Goal: Use online tool/utility: Utilize a website feature to perform a specific function

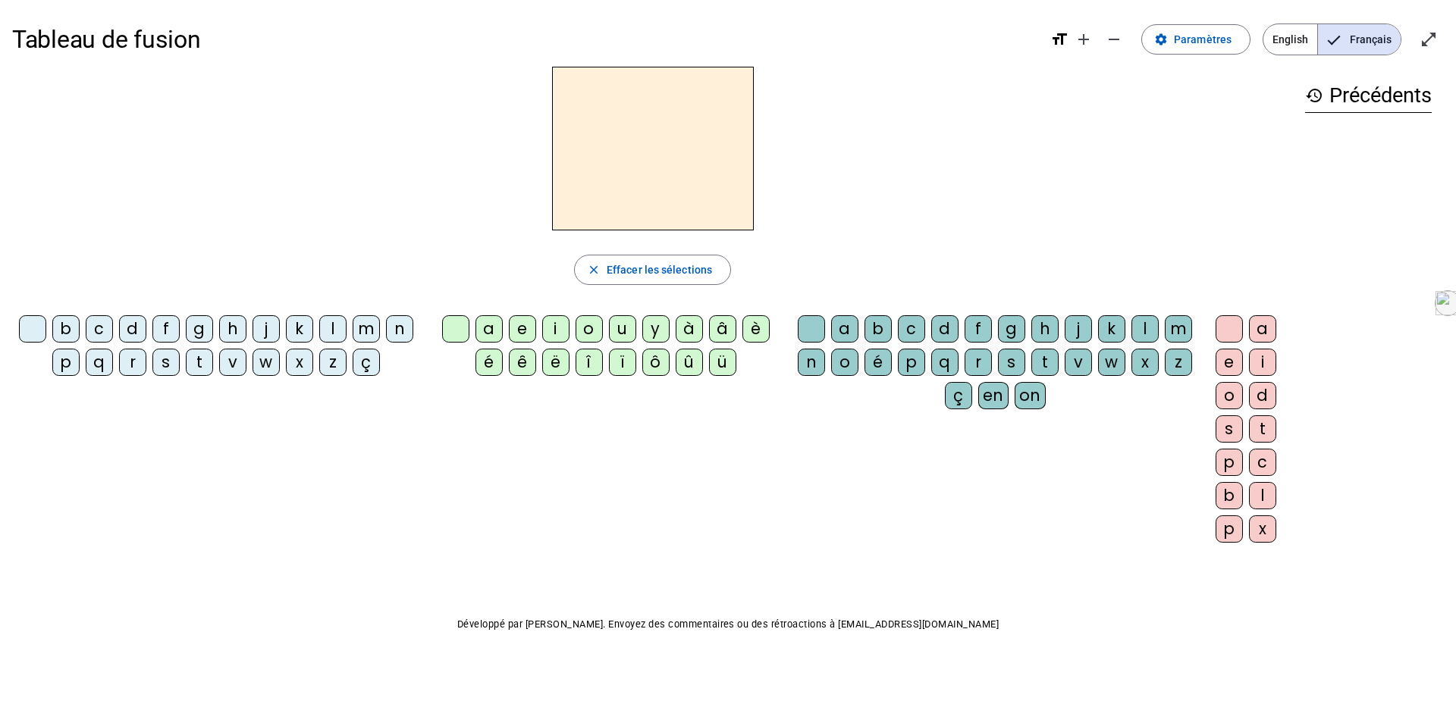
click at [365, 335] on div "m" at bounding box center [366, 328] width 27 height 27
click at [691, 326] on div "à" at bounding box center [688, 328] width 27 height 27
click at [485, 324] on div "a" at bounding box center [488, 328] width 27 height 27
click at [337, 331] on div "l" at bounding box center [332, 328] width 27 height 27
click at [357, 333] on div "m" at bounding box center [366, 328] width 27 height 27
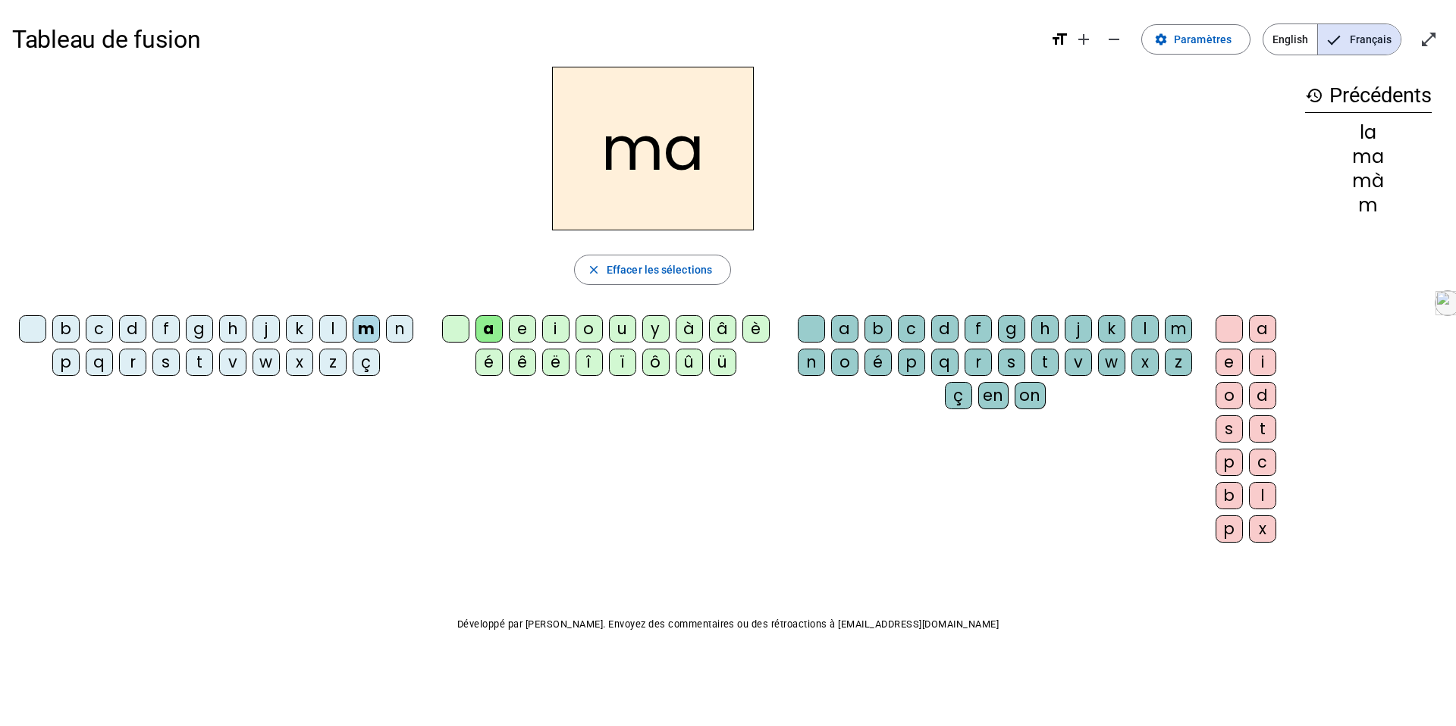
click at [1138, 326] on div "l" at bounding box center [1144, 328] width 27 height 27
click at [552, 333] on div "i" at bounding box center [555, 328] width 27 height 27
click at [163, 367] on div "s" at bounding box center [165, 362] width 27 height 27
click at [801, 326] on div at bounding box center [811, 328] width 27 height 27
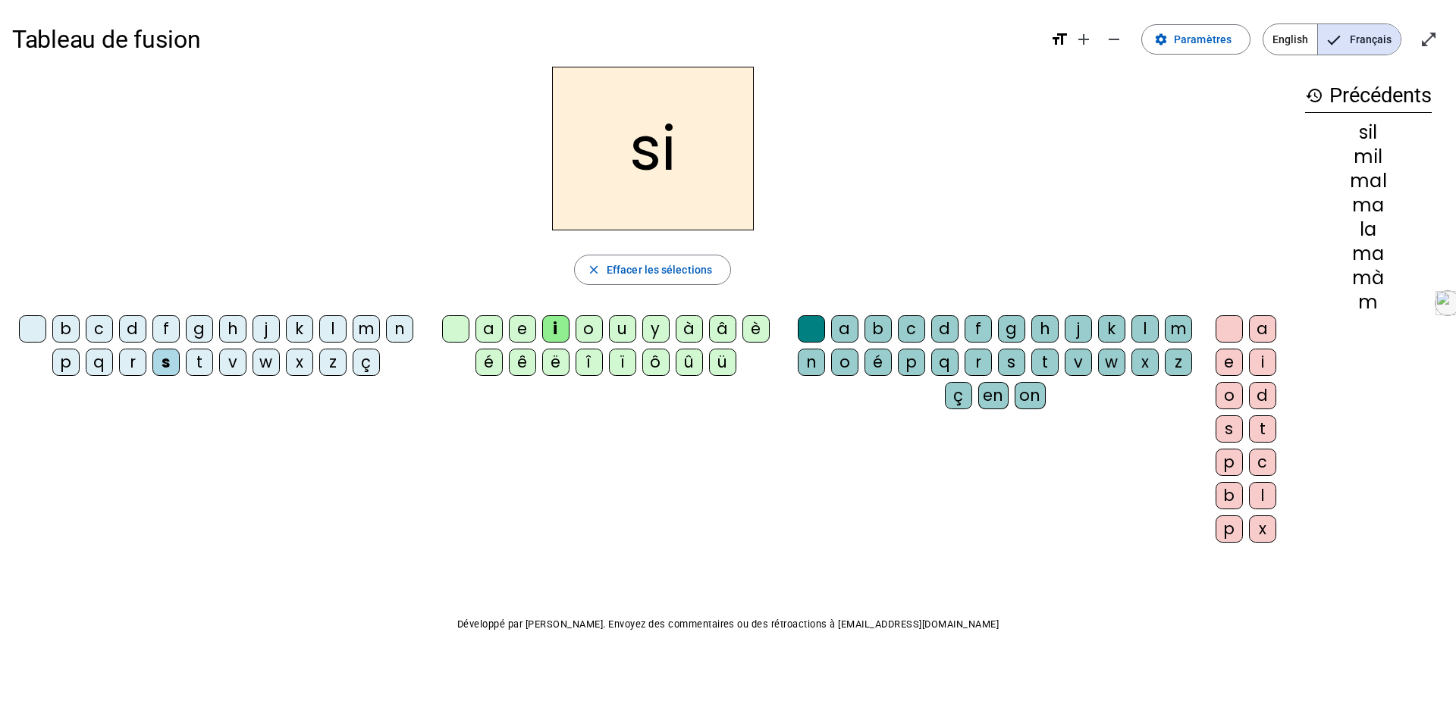
click at [36, 338] on div at bounding box center [32, 328] width 27 height 27
click at [400, 336] on div "n" at bounding box center [399, 328] width 27 height 27
click at [396, 334] on div "n" at bounding box center [399, 328] width 27 height 27
click at [398, 333] on div "n" at bounding box center [399, 328] width 27 height 27
click at [521, 334] on div "e" at bounding box center [522, 328] width 27 height 27
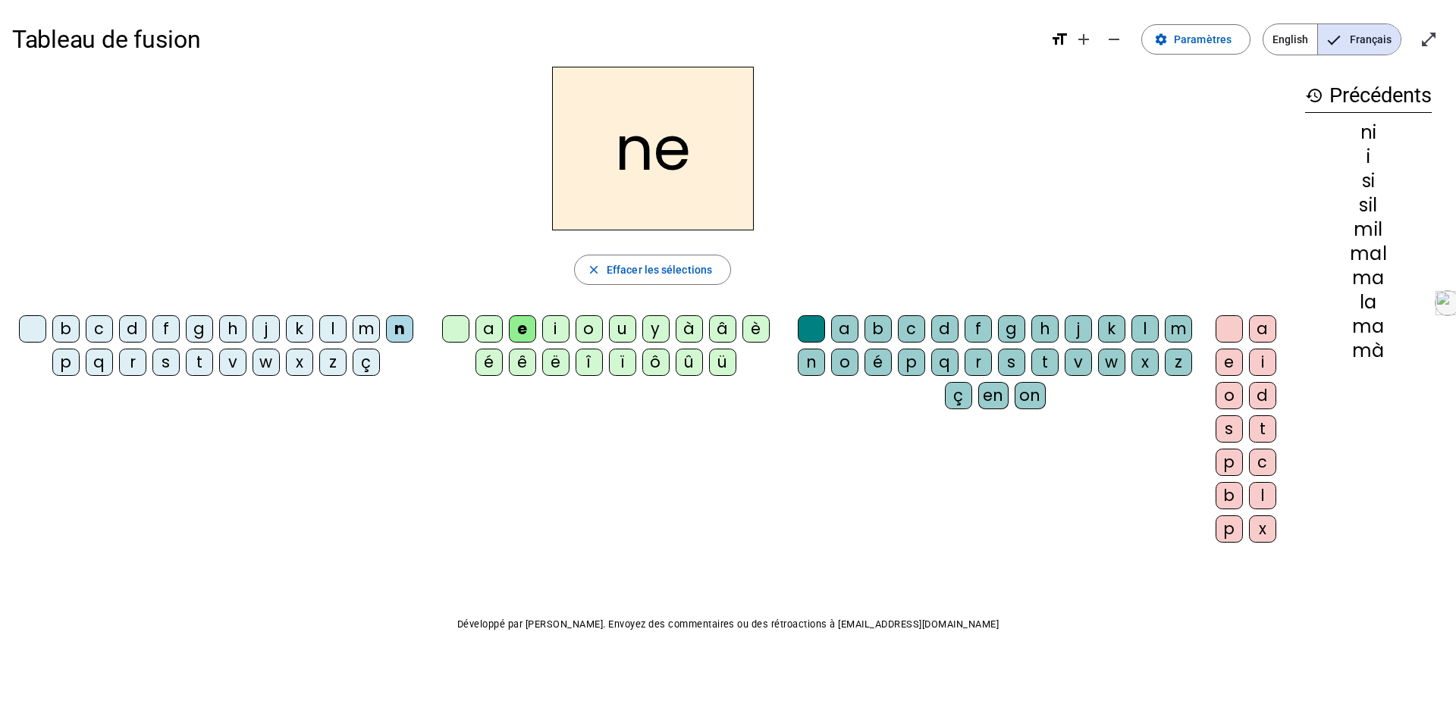
click at [99, 331] on div "c" at bounding box center [99, 328] width 27 height 27
click at [166, 360] on div "s" at bounding box center [165, 362] width 27 height 27
click at [501, 334] on div "a" at bounding box center [488, 328] width 27 height 27
click at [624, 331] on div "u" at bounding box center [622, 328] width 27 height 27
click at [334, 325] on div "l" at bounding box center [332, 328] width 27 height 27
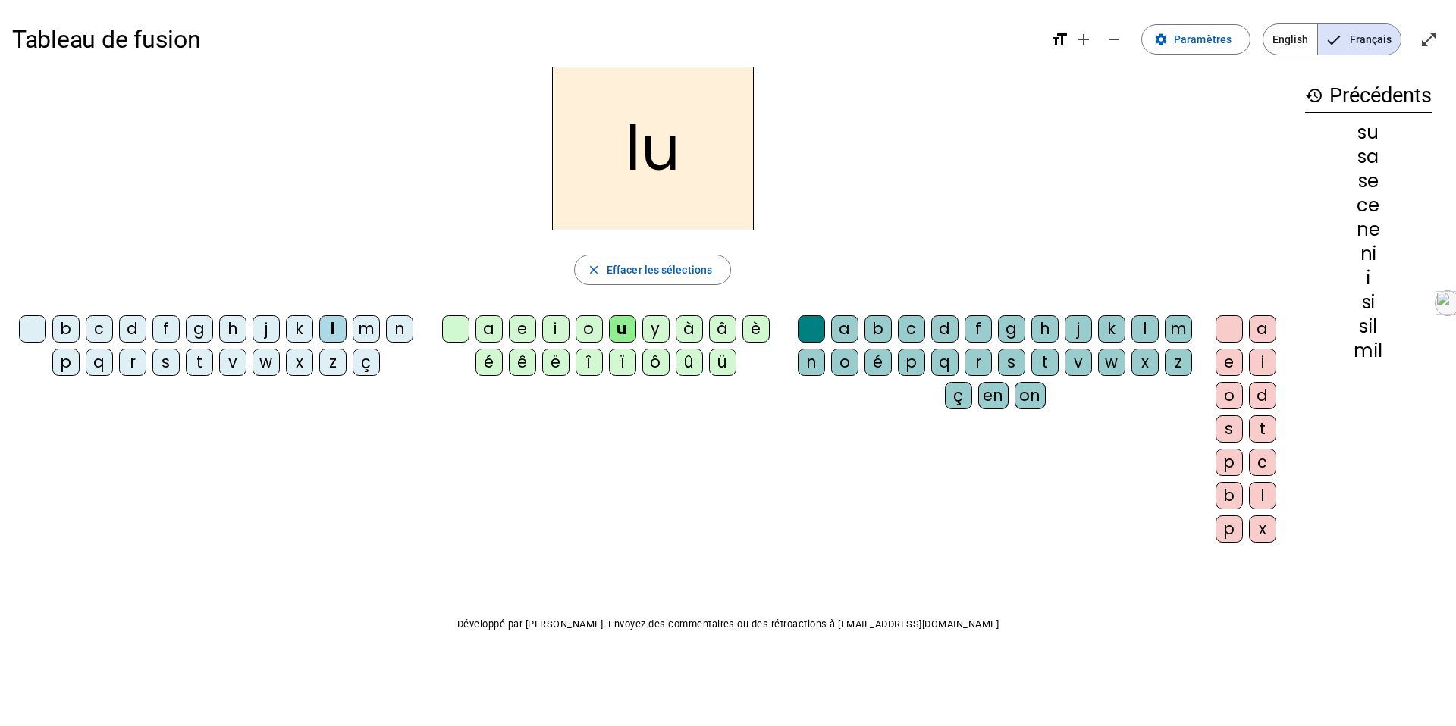
click at [136, 324] on div "d" at bounding box center [132, 328] width 27 height 27
click at [400, 325] on div "n" at bounding box center [399, 328] width 27 height 27
click at [1141, 324] on div "l" at bounding box center [1144, 328] width 27 height 27
